Goal: Find specific page/section: Find specific page/section

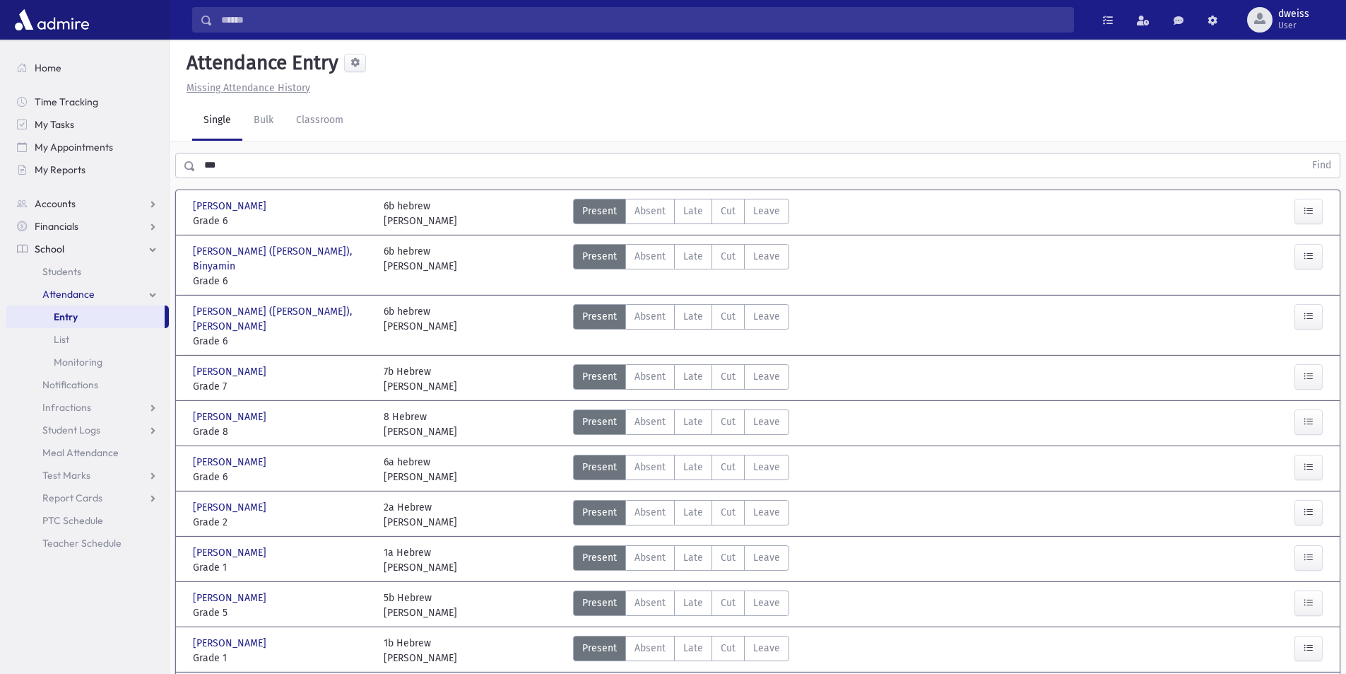
scroll to position [237, 0]
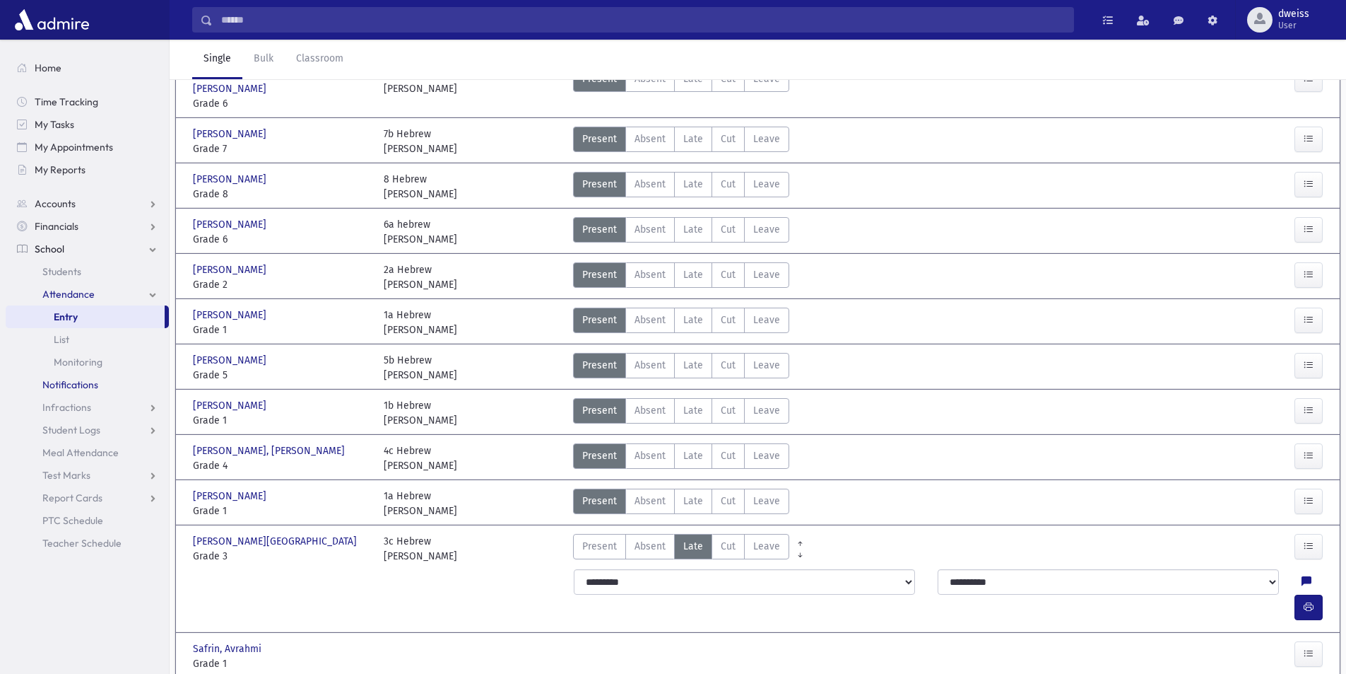
click at [88, 380] on span "Notifications" at bounding box center [70, 384] width 56 height 13
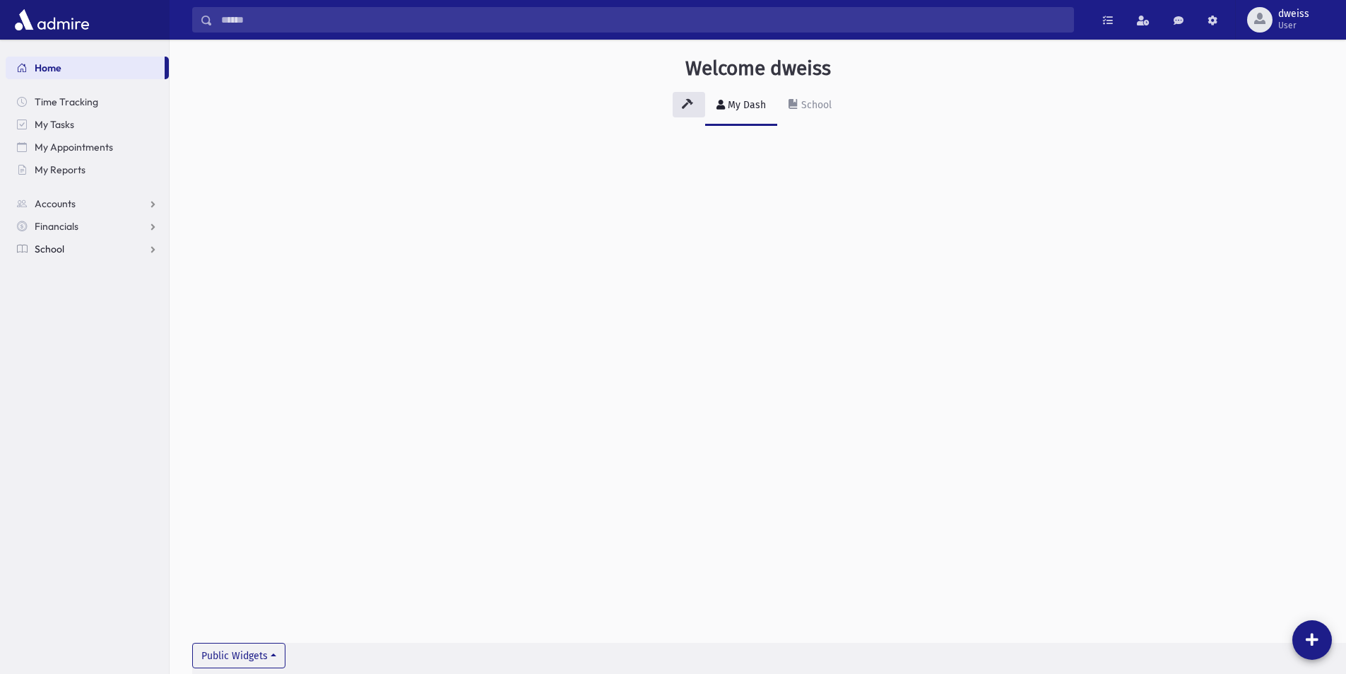
click at [75, 237] on link "School" at bounding box center [87, 248] width 163 height 23
click at [85, 251] on link "School" at bounding box center [87, 248] width 163 height 23
click at [85, 242] on link "School" at bounding box center [87, 248] width 163 height 23
click at [90, 223] on link "Financials" at bounding box center [87, 226] width 163 height 23
click at [88, 223] on link "Financials" at bounding box center [87, 226] width 163 height 23
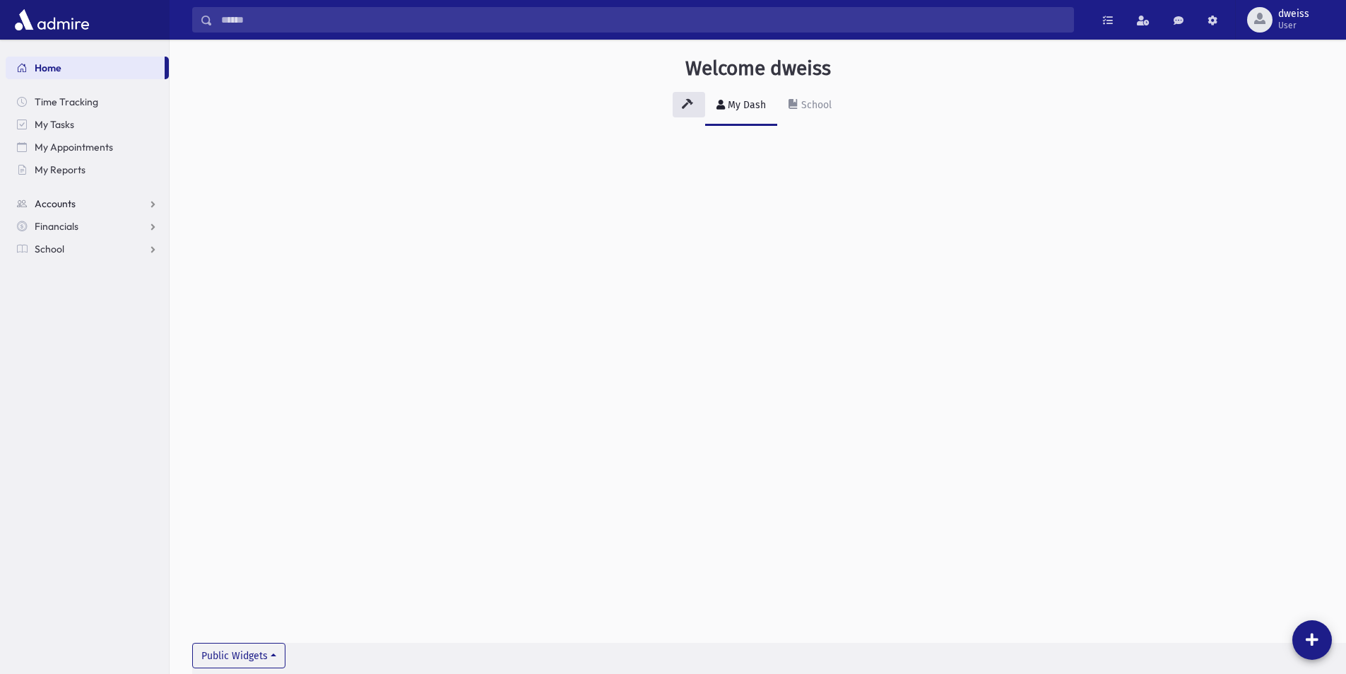
click at [111, 205] on link "Accounts" at bounding box center [87, 203] width 163 height 23
click at [59, 243] on span "School" at bounding box center [50, 248] width 30 height 13
click at [76, 543] on section "Home Time Tracking My Tasks My Appointments My Reports Accounts Accounts Accoun…" at bounding box center [84, 357] width 169 height 634
click at [145, 247] on link "School" at bounding box center [87, 248] width 163 height 23
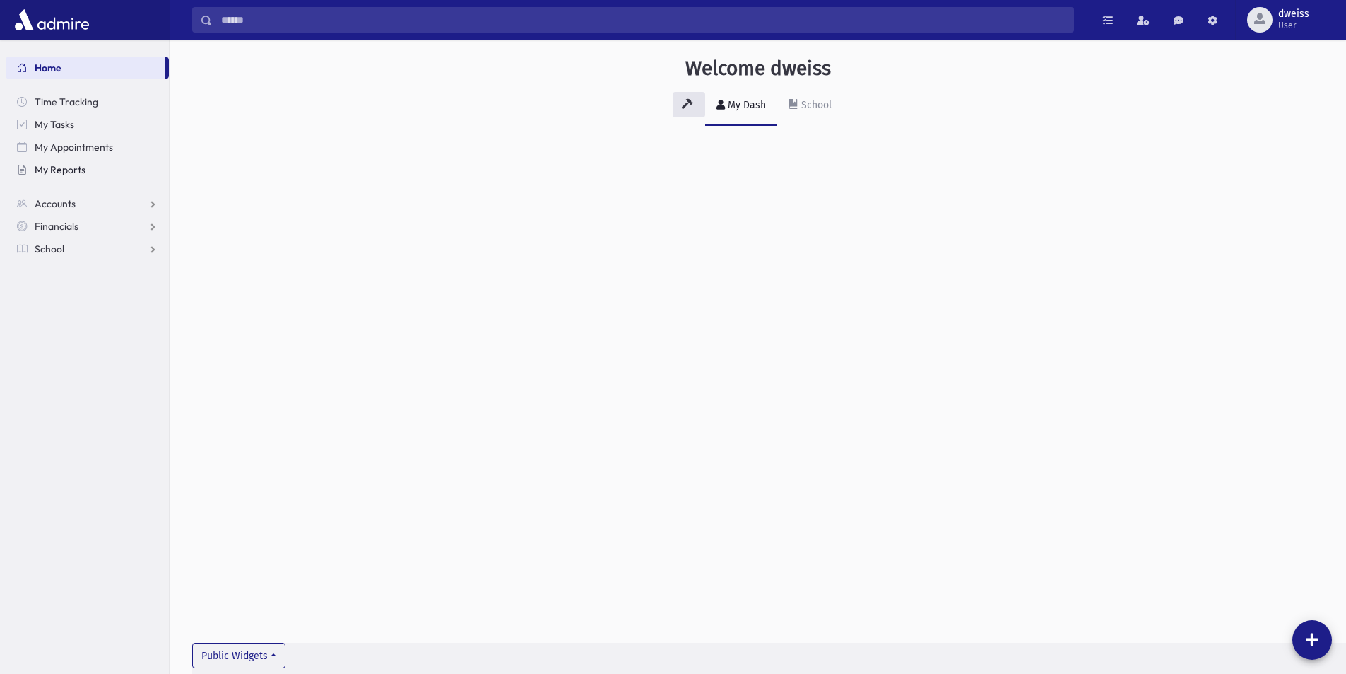
click at [111, 168] on link "My Reports" at bounding box center [87, 169] width 163 height 23
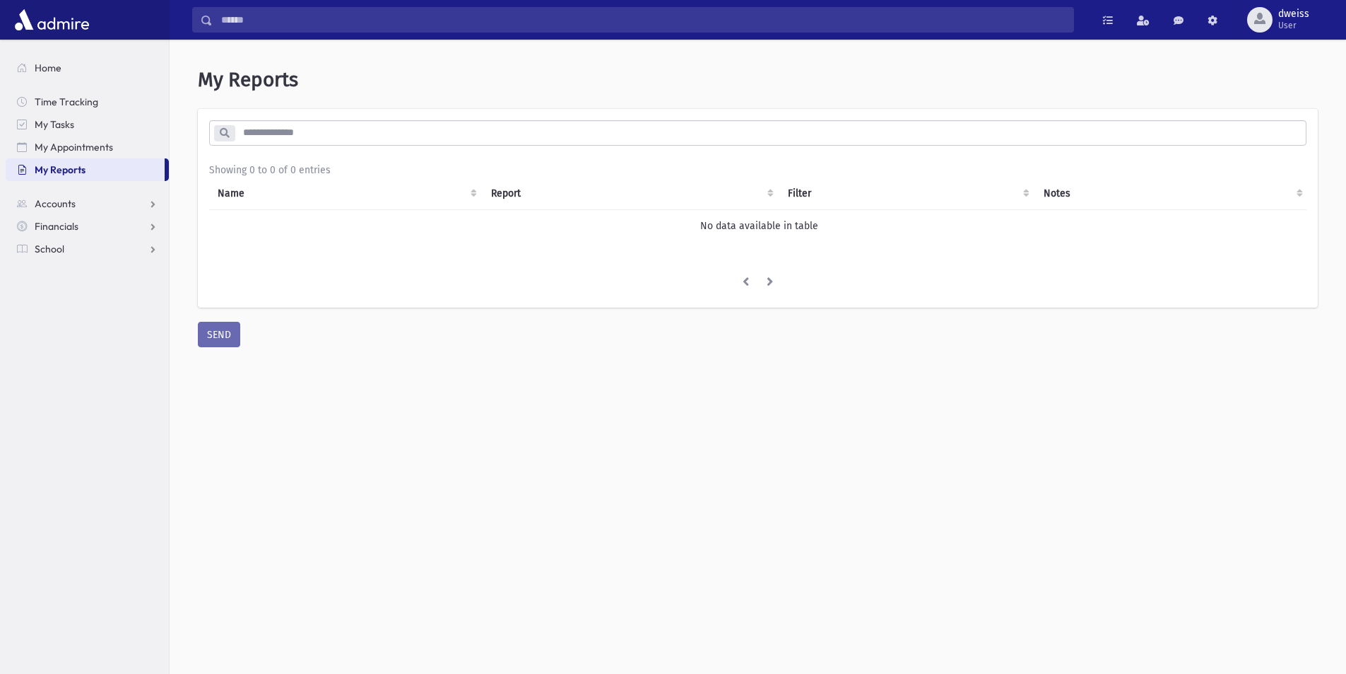
click at [111, 348] on section "Home Time Tracking My Tasks My Appointments My Reports Accounts Accounts Accoun…" at bounding box center [84, 357] width 169 height 634
click at [123, 342] on section "Home Time Tracking My Tasks My Appointments My Reports Accounts Accounts Accoun…" at bounding box center [84, 357] width 169 height 634
click at [122, 342] on section "Home Time Tracking My Tasks My Appointments My Reports Accounts Accounts Accoun…" at bounding box center [84, 357] width 169 height 634
click at [166, 202] on link "Accounts" at bounding box center [87, 203] width 163 height 23
click at [125, 201] on link "Accounts" at bounding box center [87, 203] width 163 height 23
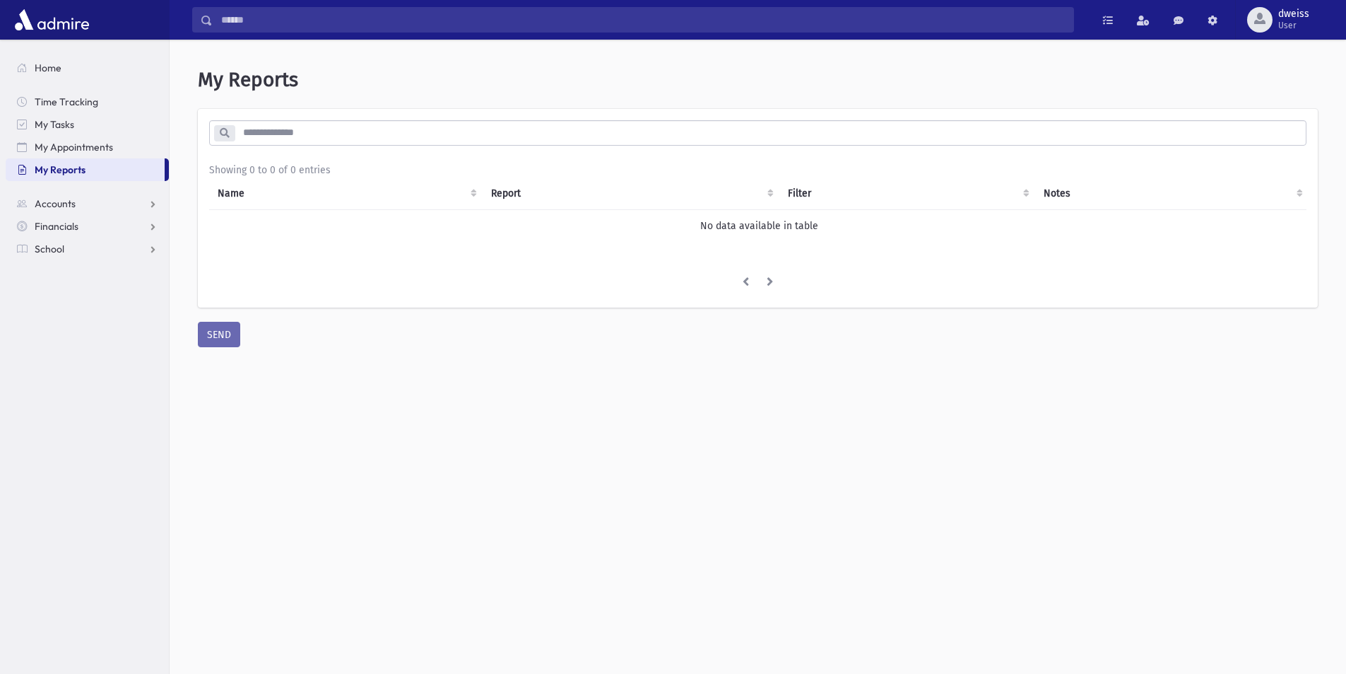
click at [83, 309] on section "Home Time Tracking My Tasks My Appointments My Reports Accounts Accounts Accoun…" at bounding box center [84, 357] width 169 height 634
click at [69, 57] on link "Home" at bounding box center [87, 68] width 163 height 23
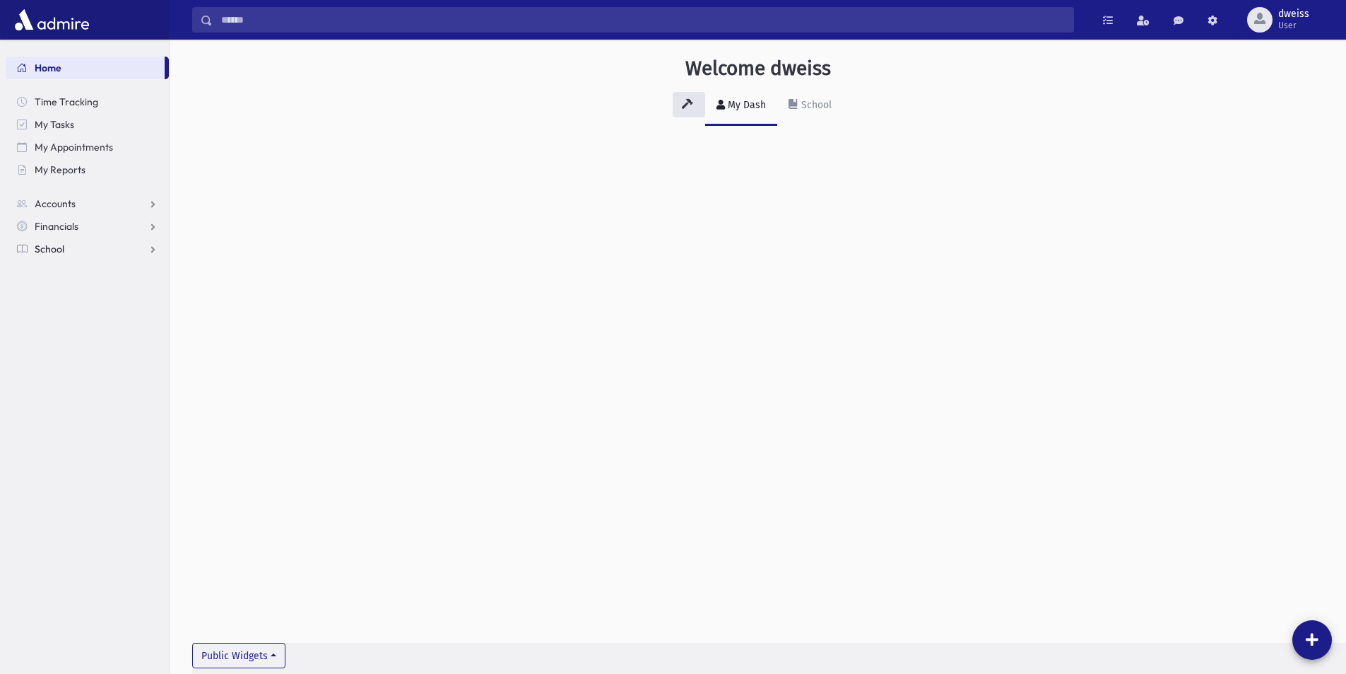
click at [71, 239] on link "School" at bounding box center [87, 248] width 163 height 23
drag, startPoint x: 0, startPoint y: 389, endPoint x: 64, endPoint y: 413, distance: 67.7
click at [75, 249] on link "School" at bounding box center [87, 248] width 163 height 23
drag, startPoint x: 23, startPoint y: 23, endPoint x: 328, endPoint y: 186, distance: 345.6
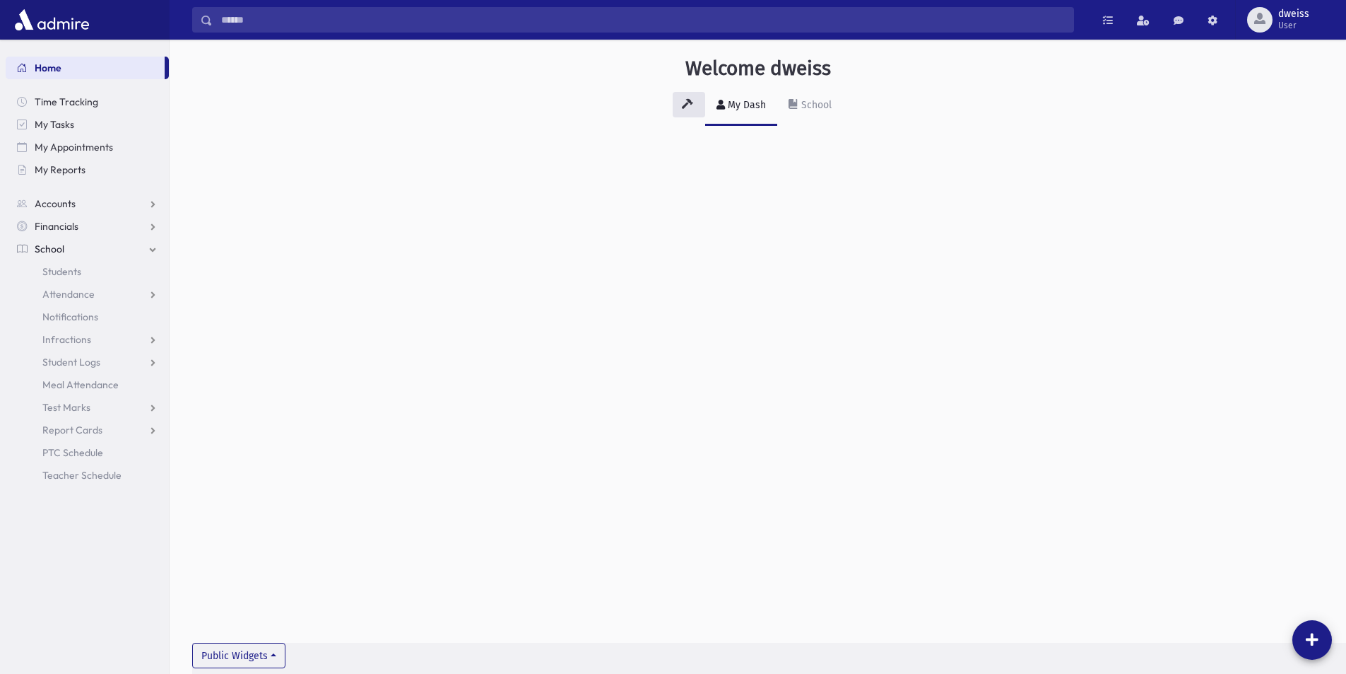
click at [338, 186] on div "Welcome dweiss My Dash School Public Widgets" at bounding box center [758, 357] width 1177 height 634
click at [73, 249] on link "School" at bounding box center [87, 248] width 163 height 23
click at [153, 249] on link "School" at bounding box center [87, 248] width 163 height 23
